Goal: Task Accomplishment & Management: Manage account settings

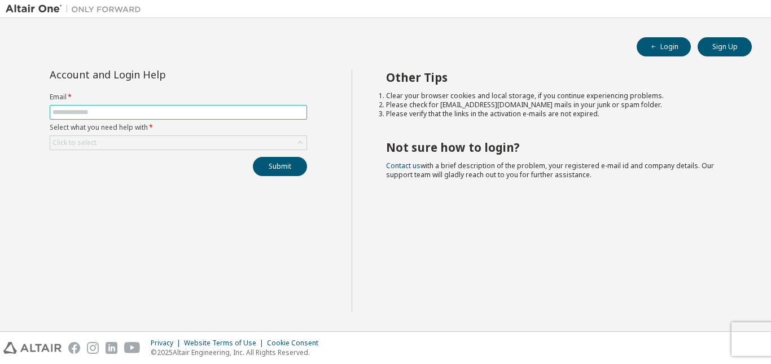
click at [130, 109] on input "text" at bounding box center [178, 112] width 252 height 9
type input "**********"
click at [121, 139] on div "Click to select" at bounding box center [178, 143] width 256 height 14
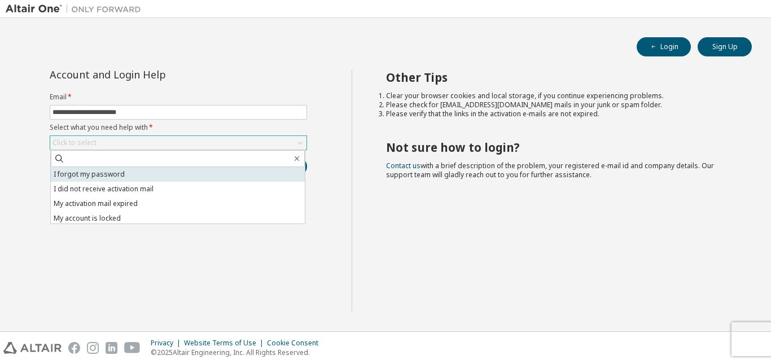
click at [103, 171] on li "I forgot my password" at bounding box center [178, 174] width 254 height 15
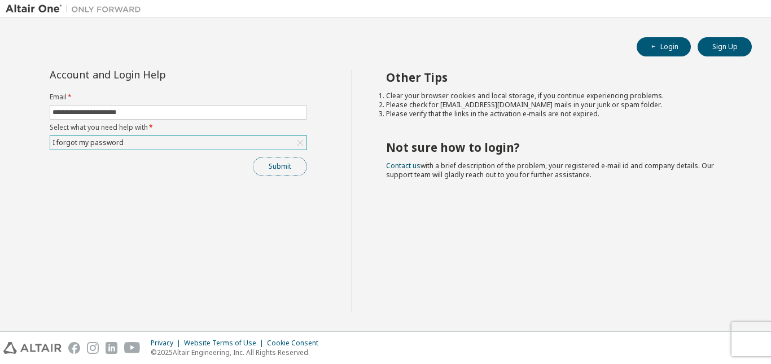
click at [273, 172] on button "Submit" at bounding box center [280, 166] width 54 height 19
click at [288, 173] on button "Submit" at bounding box center [280, 166] width 54 height 19
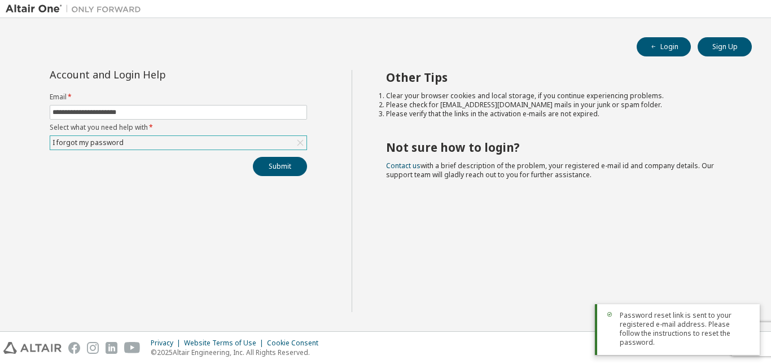
click at [692, 331] on span "Password reset link is sent to your registered e-mail address. Please follow th…" at bounding box center [685, 329] width 131 height 36
